Goal: Communication & Community: Connect with others

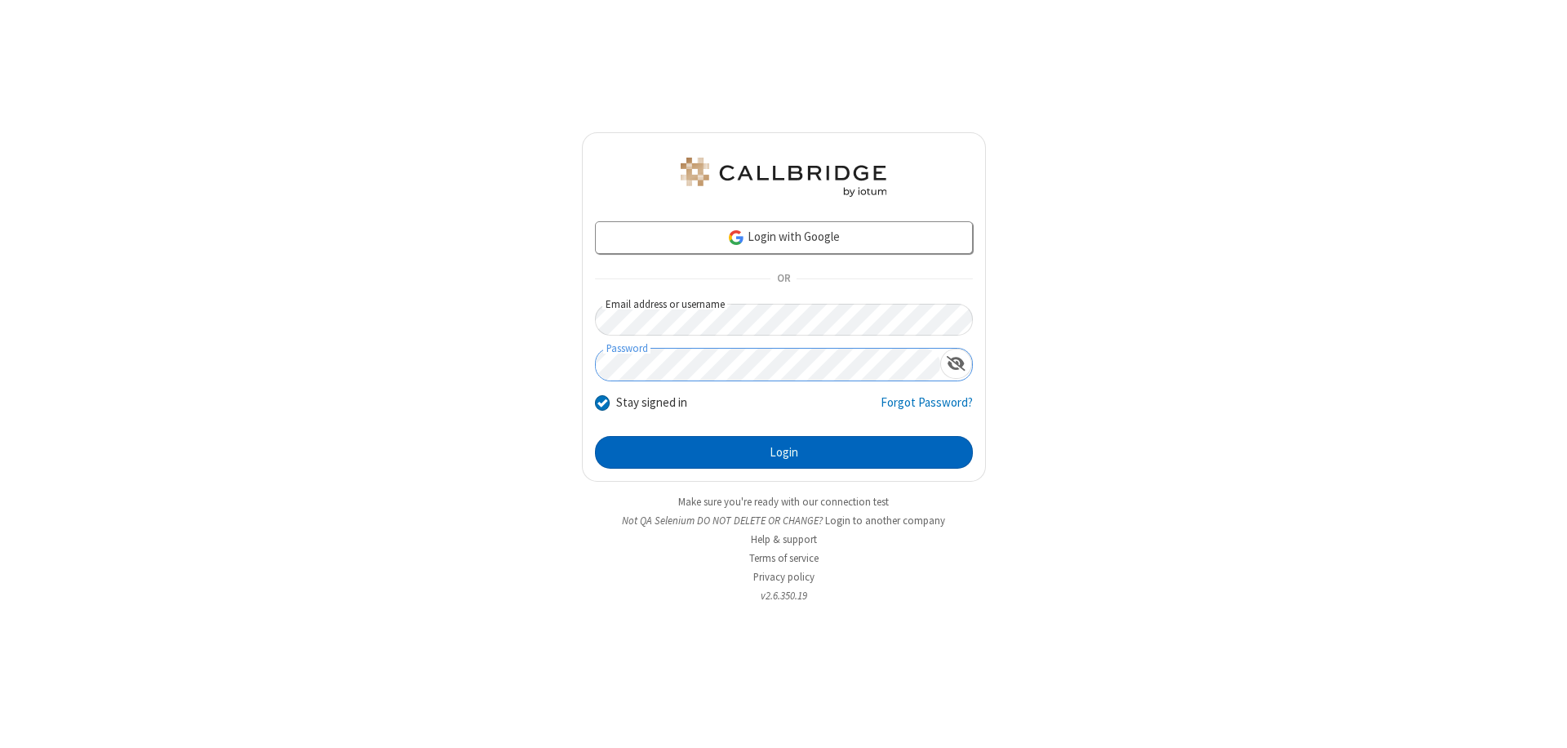
click at [784, 452] on button "Login" at bounding box center [784, 452] width 378 height 33
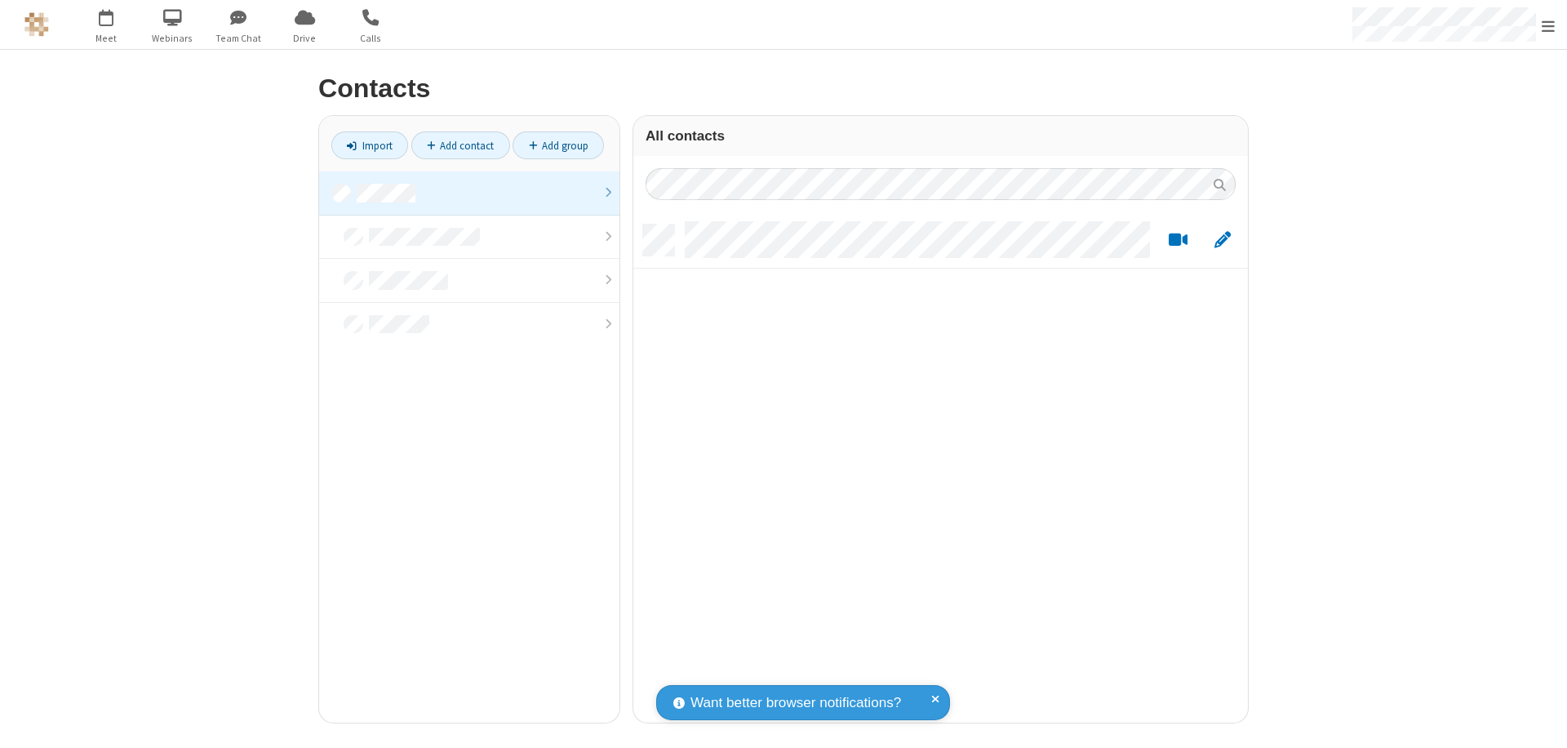
scroll to position [498, 602]
click at [469, 193] on link at bounding box center [469, 193] width 300 height 44
click at [460, 145] on link "Add contact" at bounding box center [460, 145] width 99 height 28
